Goal: Transaction & Acquisition: Purchase product/service

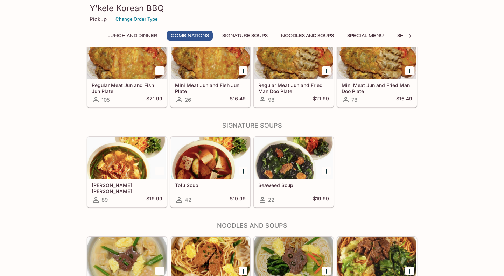
scroll to position [599, 0]
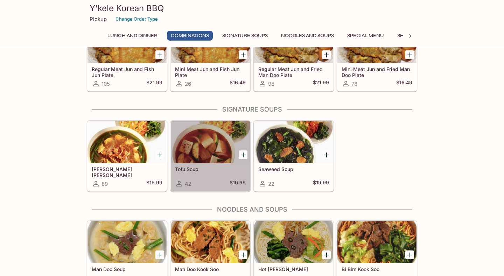
click at [211, 145] on div at bounding box center [210, 142] width 79 height 42
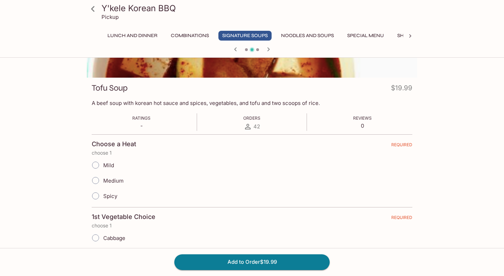
scroll to position [76, 0]
click at [96, 165] on input "Mild" at bounding box center [95, 165] width 15 height 15
radio input "true"
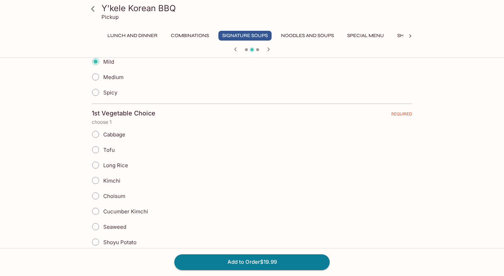
scroll to position [202, 0]
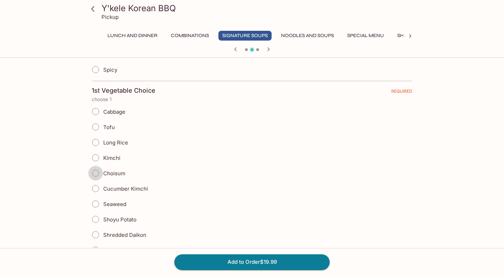
click at [98, 173] on input "Choisum" at bounding box center [95, 173] width 15 height 15
radio input "true"
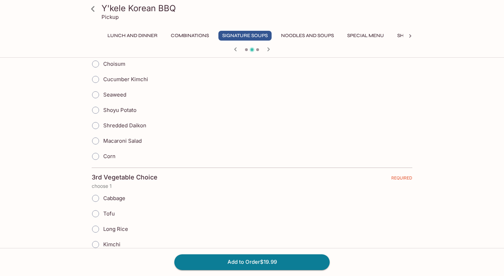
scroll to position [510, 0]
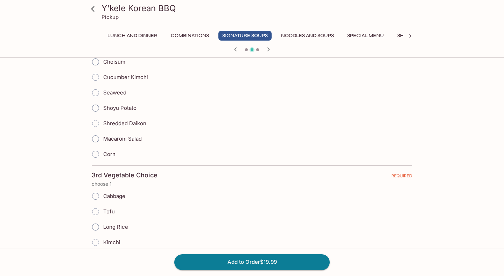
click at [97, 155] on input "Corn" at bounding box center [95, 154] width 15 height 15
radio input "true"
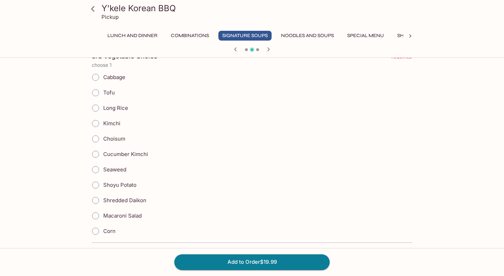
scroll to position [633, 0]
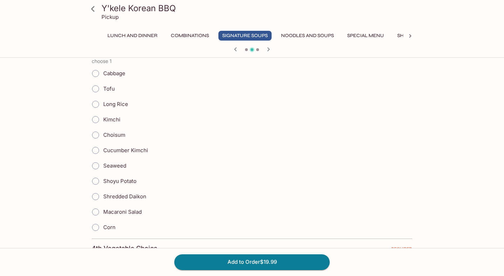
click at [95, 166] on input "Seaweed" at bounding box center [95, 166] width 15 height 15
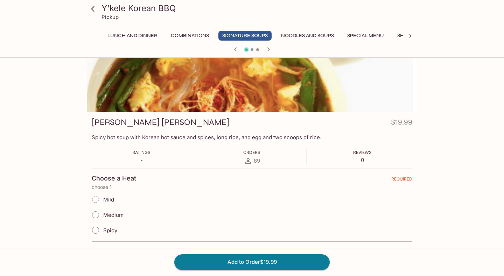
scroll to position [0, 0]
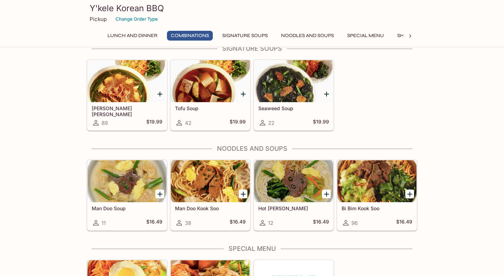
scroll to position [667, 0]
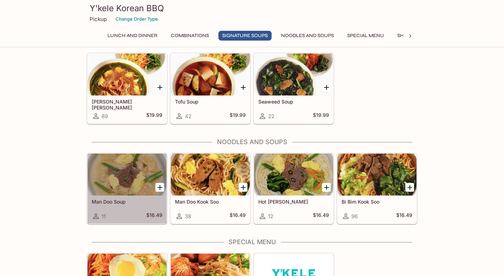
click at [137, 174] on div at bounding box center [127, 175] width 79 height 42
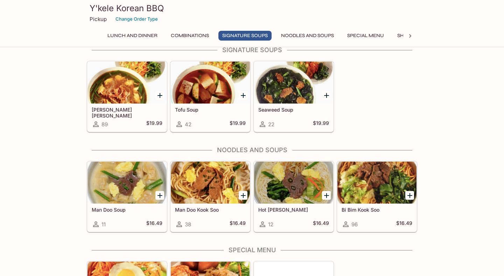
scroll to position [666, 0]
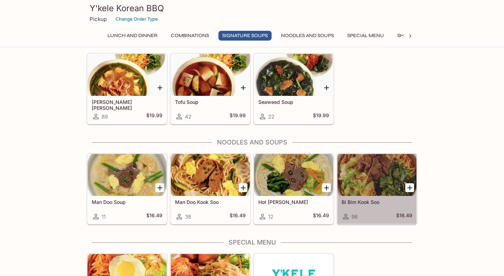
click at [379, 175] on div at bounding box center [377, 175] width 79 height 42
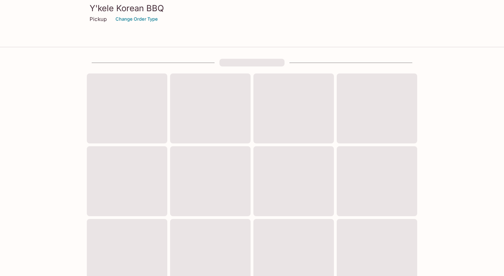
scroll to position [232, 0]
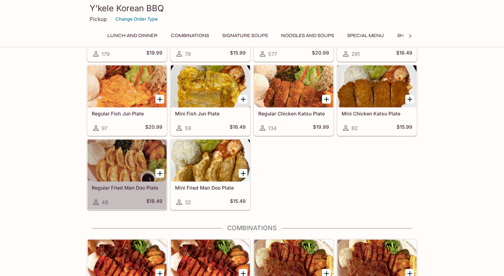
click at [140, 156] on div at bounding box center [127, 161] width 79 height 42
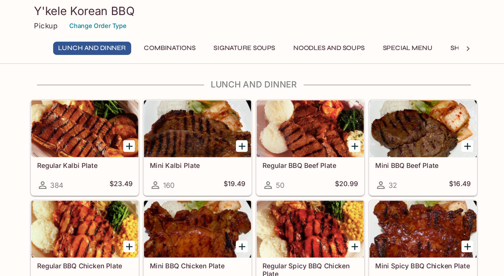
click at [111, 94] on div at bounding box center [127, 95] width 79 height 42
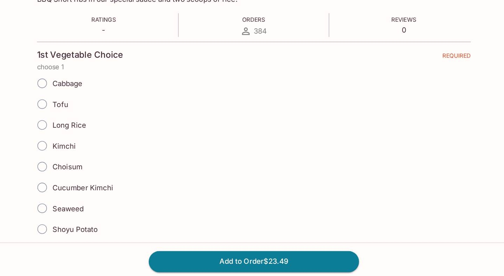
scroll to position [110, 0]
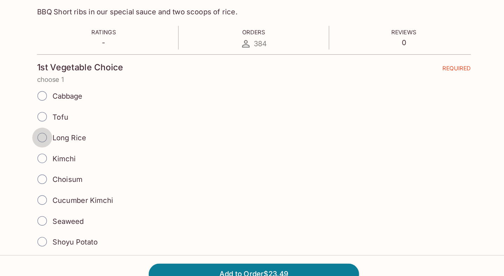
click at [98, 161] on input "Long Rice" at bounding box center [95, 161] width 15 height 15
radio input "true"
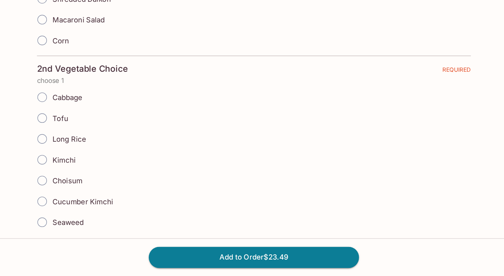
scroll to position [303, 0]
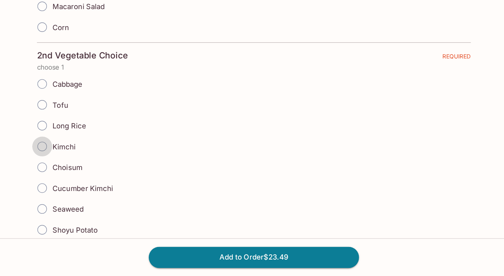
click at [96, 180] on input "Kimchi" at bounding box center [95, 180] width 15 height 15
radio input "true"
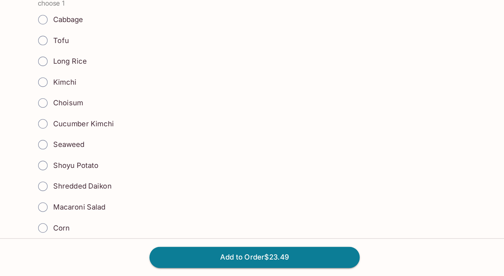
scroll to position [553, 0]
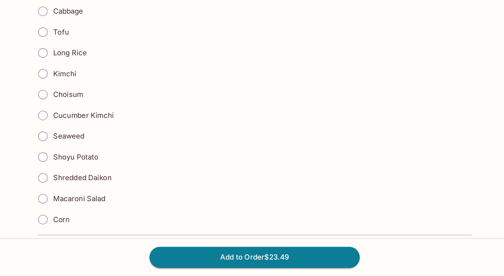
click at [97, 142] on input "Choisum" at bounding box center [95, 142] width 15 height 15
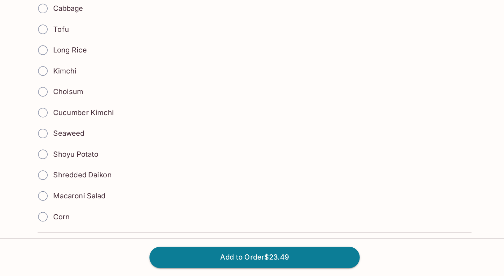
scroll to position [555, 0]
click at [96, 139] on input "Choisum" at bounding box center [95, 139] width 15 height 15
radio input "true"
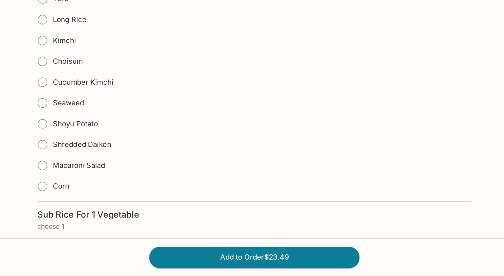
scroll to position [783, 0]
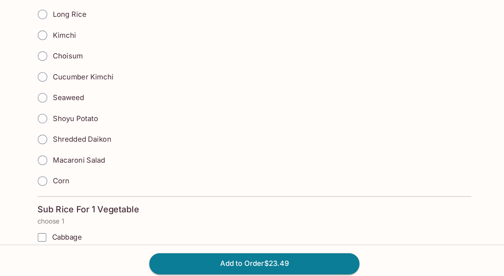
click at [96, 156] on input "Shoyu Potato" at bounding box center [95, 155] width 15 height 15
click at [96, 154] on input "Shoyu Potato" at bounding box center [95, 155] width 15 height 15
radio input "true"
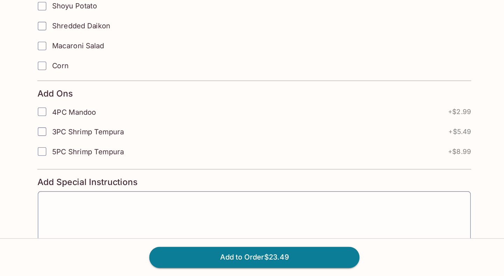
scroll to position [1053, 0]
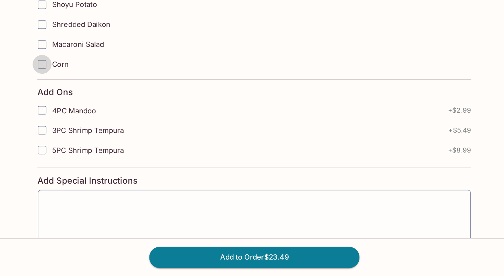
click at [97, 122] on input "Corn" at bounding box center [95, 120] width 14 height 14
checkbox input "true"
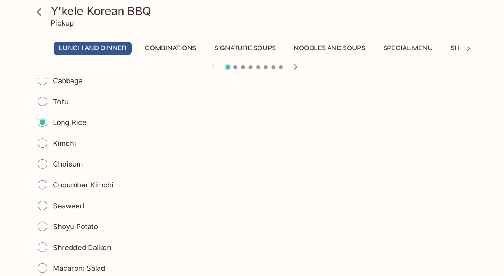
scroll to position [176, 0]
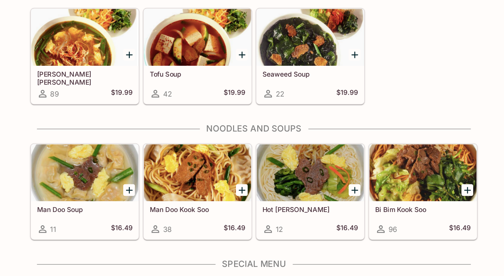
scroll to position [656, 0]
click at [207, 86] on div at bounding box center [210, 85] width 79 height 42
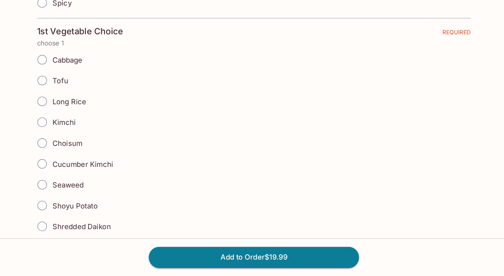
scroll to position [215, 0]
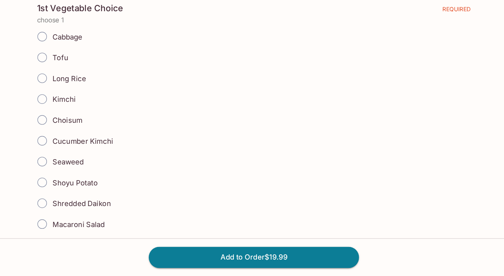
click at [98, 160] on input "Choisum" at bounding box center [95, 160] width 15 height 15
radio input "true"
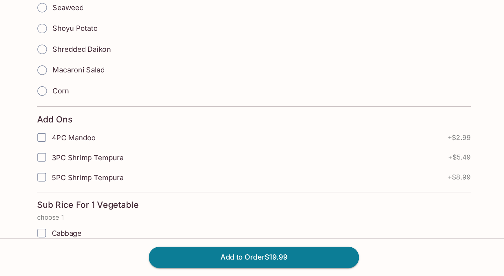
scroll to position [921, 0]
